Goal: Information Seeking & Learning: Learn about a topic

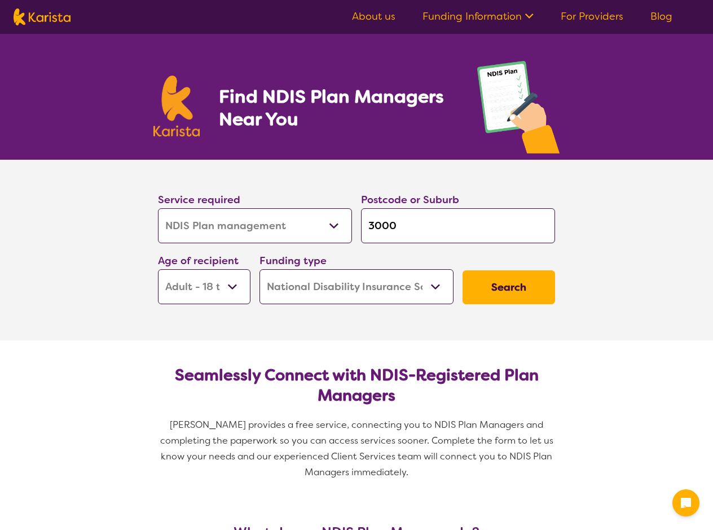
select select "NDIS Plan management"
select select "AD"
select select "NDIS"
select select "NDIS Plan management"
select select "AD"
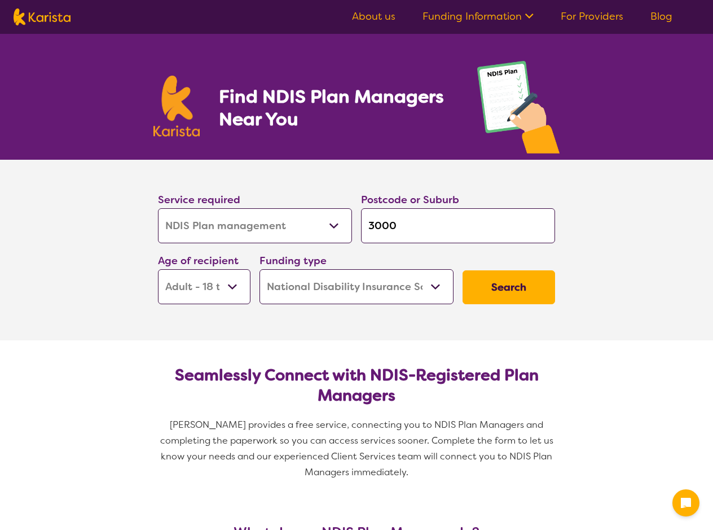
select select "NDIS"
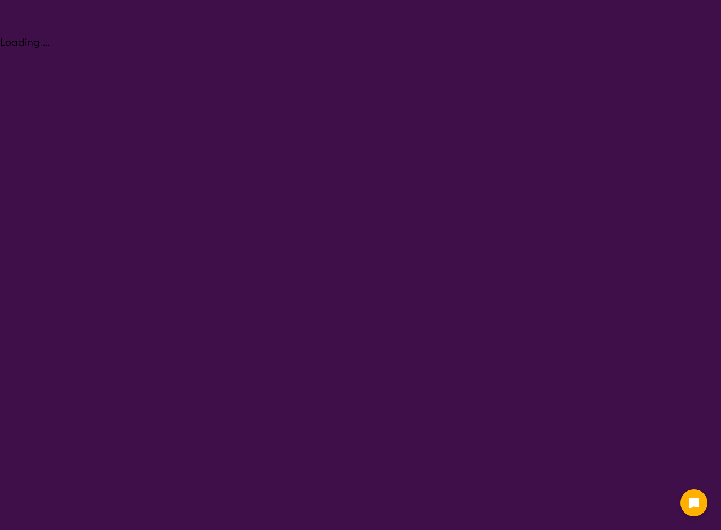
select select "NDIS Plan management"
select select "AD"
select select "NDIS"
select select "NDIS Plan management"
select select "AD"
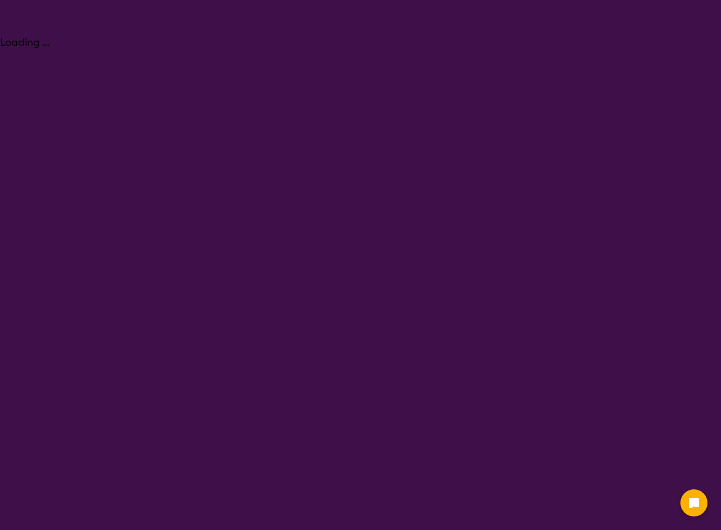
select select "NDIS"
